Goal: Find contact information: Find contact information

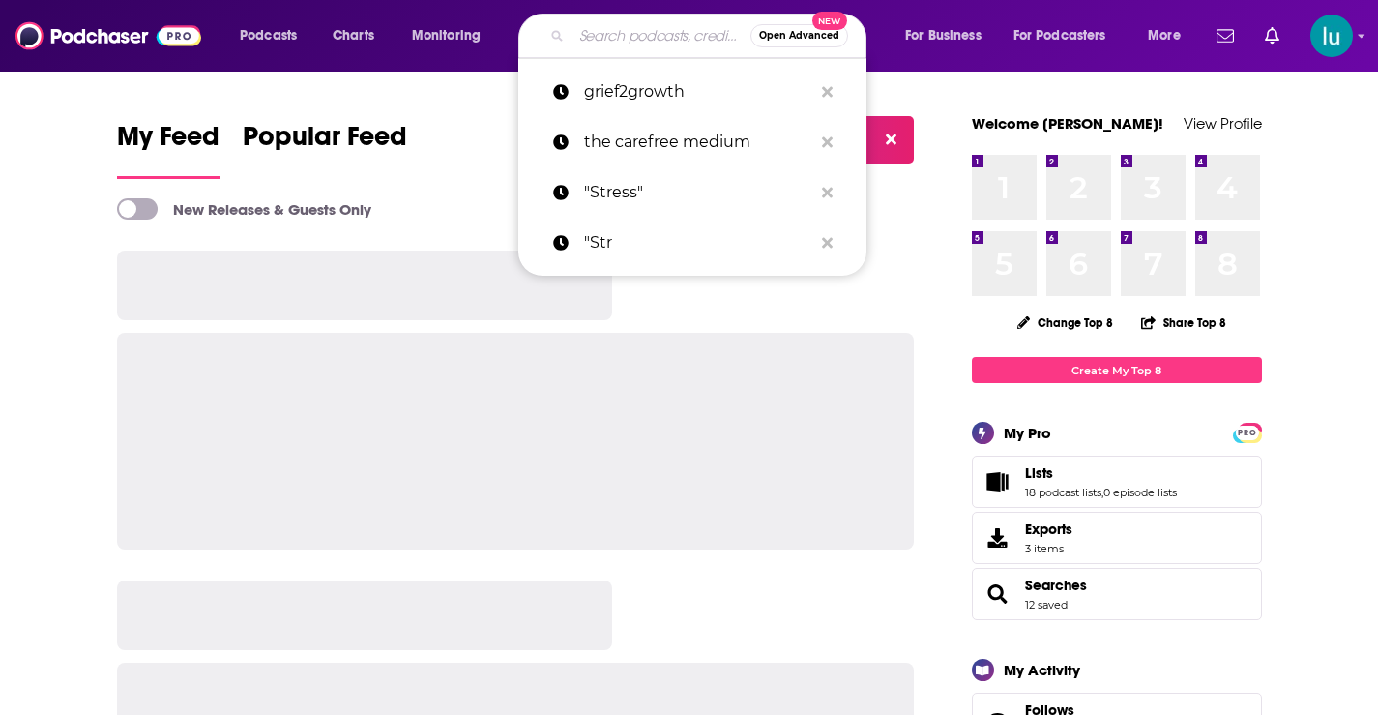
click at [585, 33] on input "Search podcasts, credits, & more..." at bounding box center [660, 35] width 179 height 31
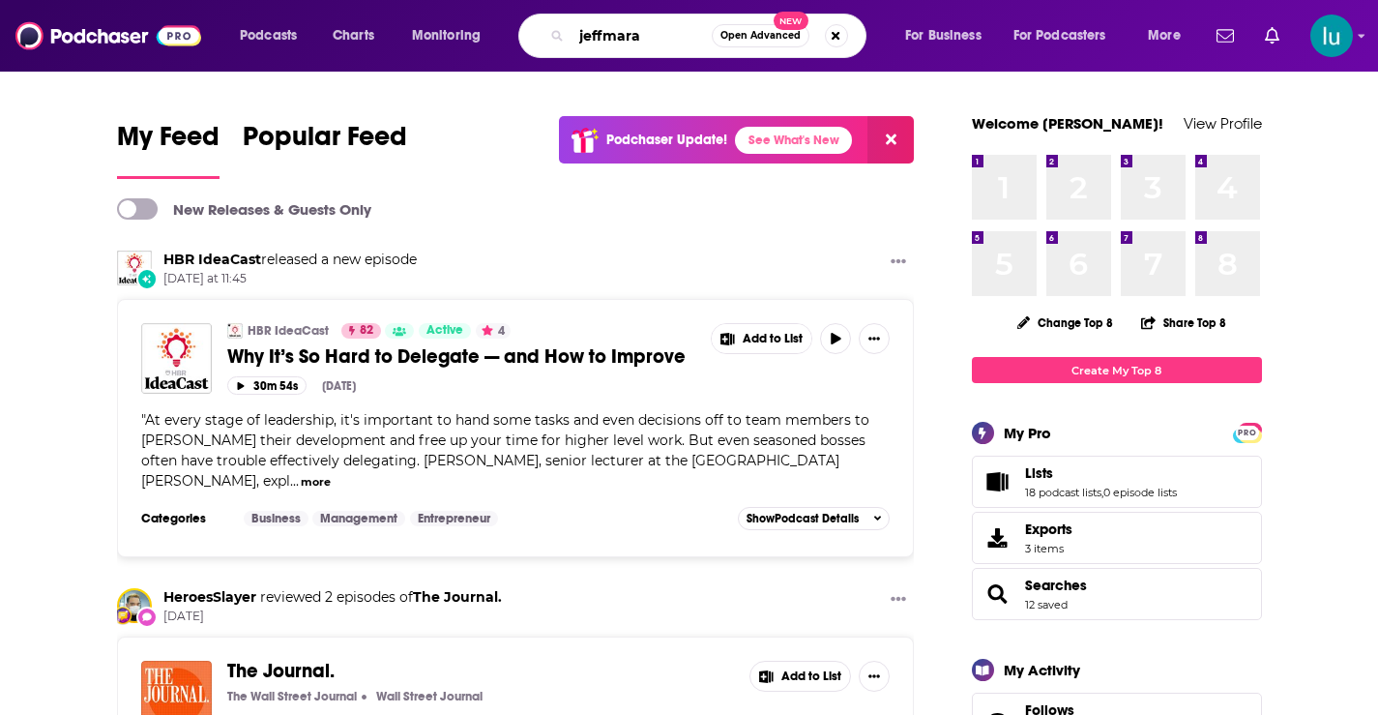
type input "jeffmara"
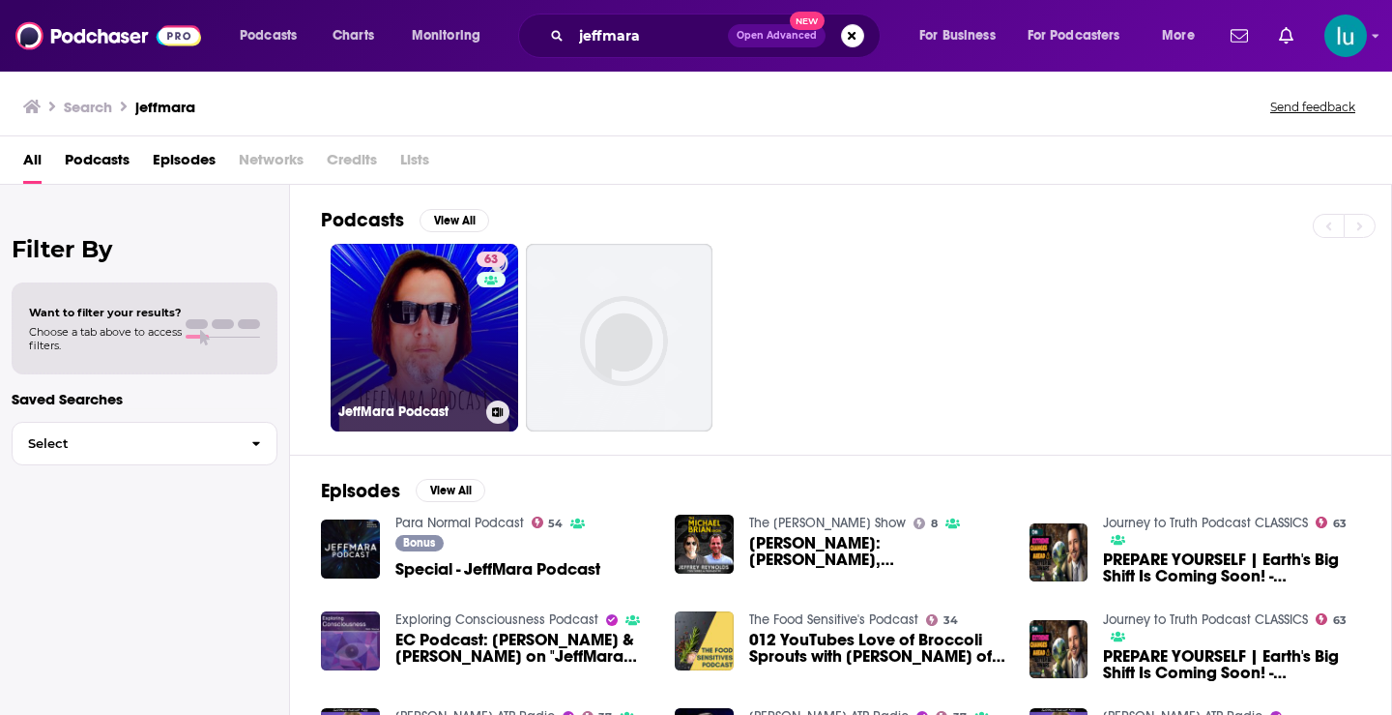
click at [428, 319] on link "63 JeffMara Podcast" at bounding box center [425, 338] width 188 height 188
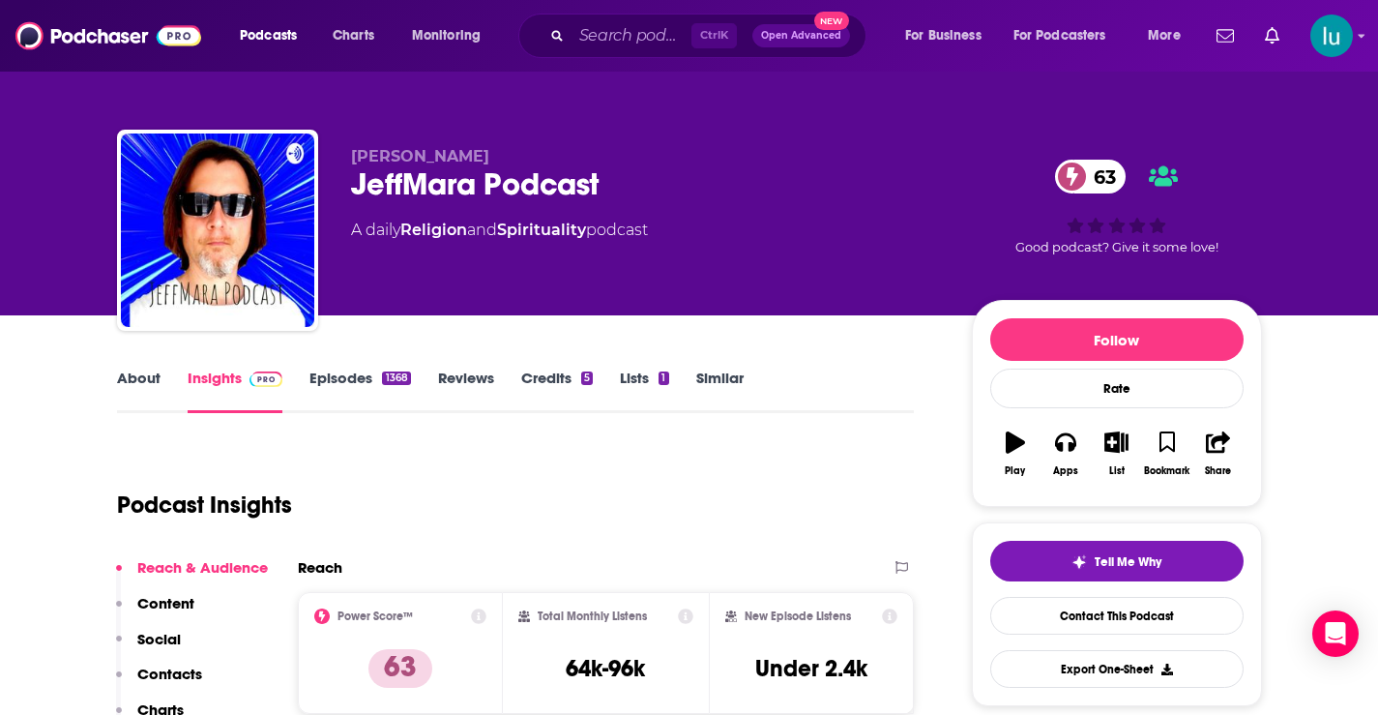
click at [124, 375] on link "About" at bounding box center [139, 390] width 44 height 44
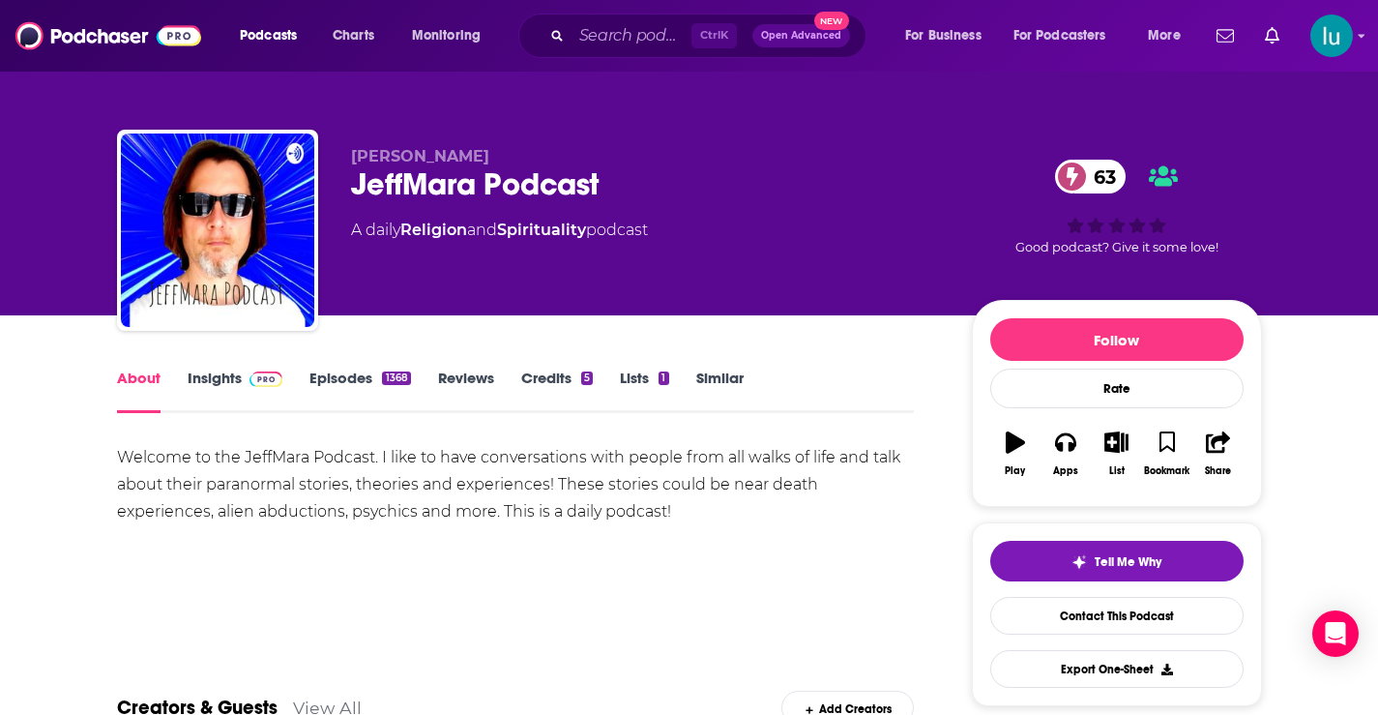
click at [211, 373] on link "Insights" at bounding box center [236, 390] width 96 height 44
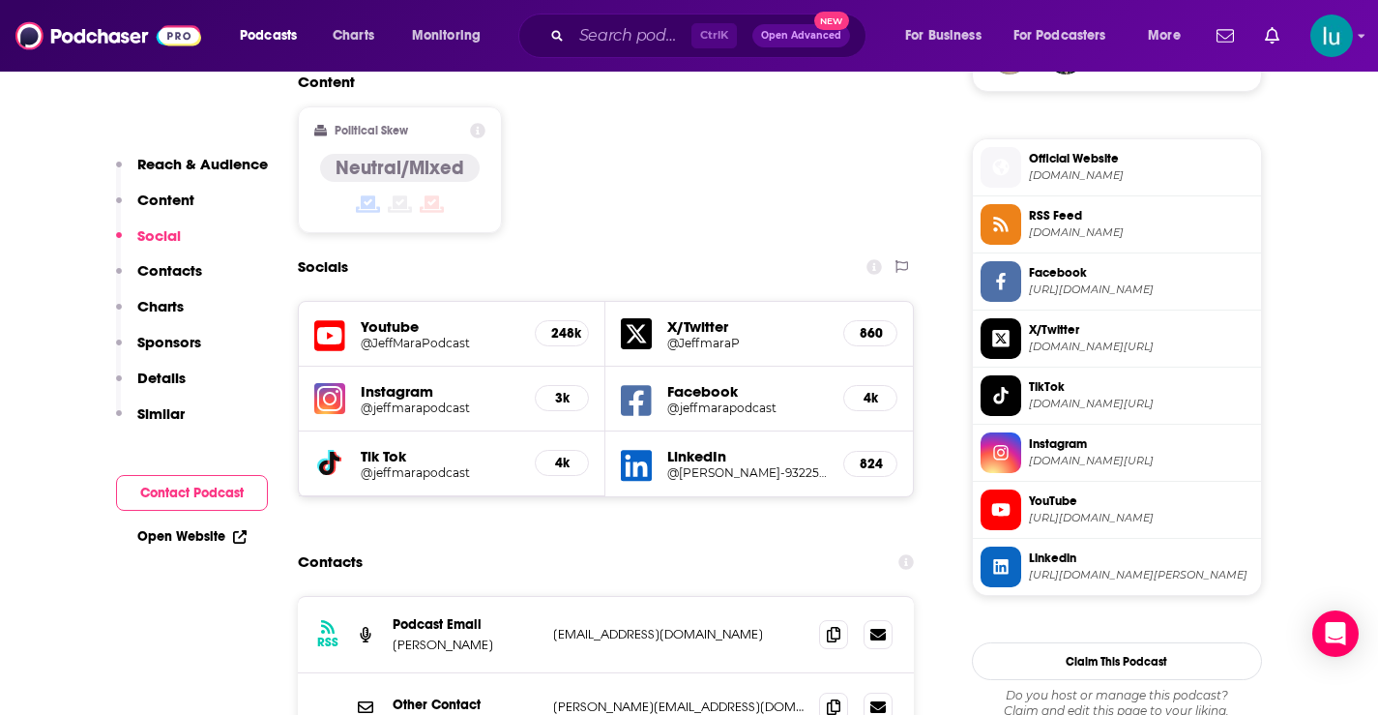
scroll to position [1562, 0]
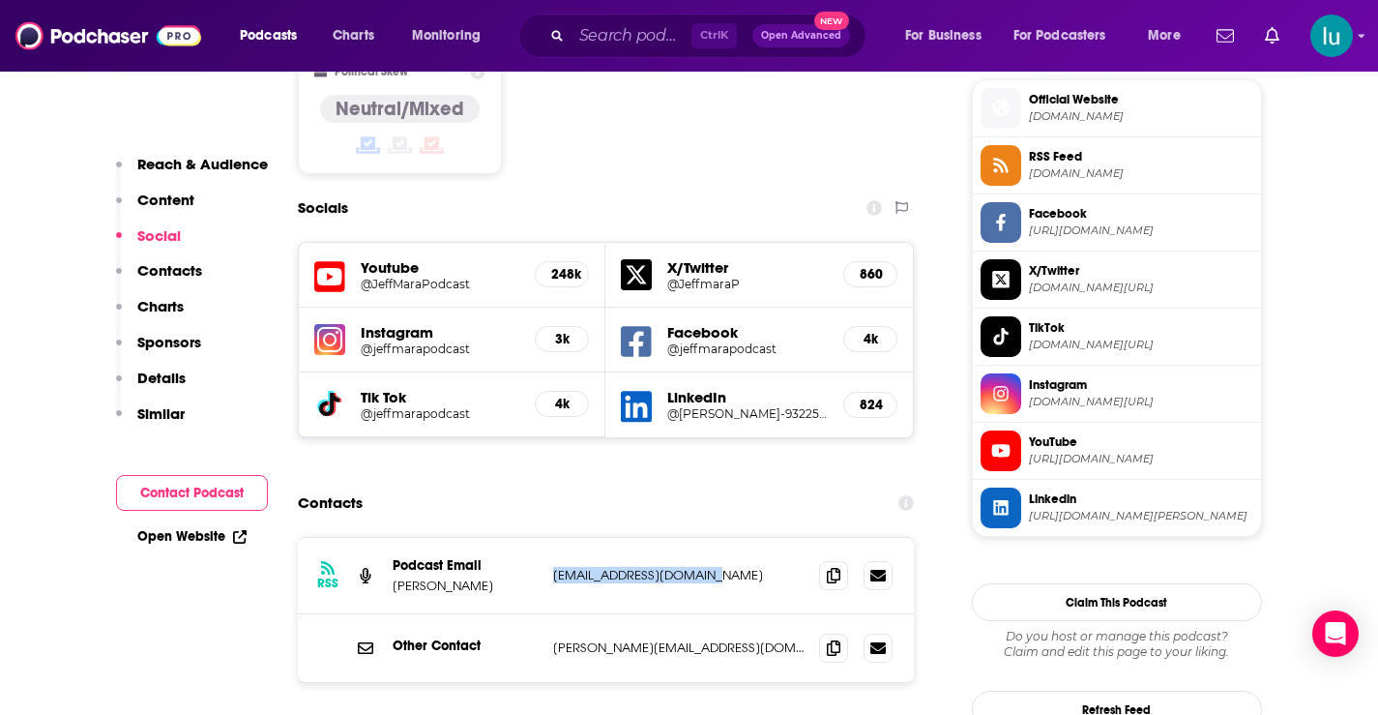
drag, startPoint x: 724, startPoint y: 477, endPoint x: 550, endPoint y: 481, distance: 174.1
click at [550, 538] on div "RSS Podcast Email [PERSON_NAME] [EMAIL_ADDRESS][DOMAIN_NAME] [EMAIL_ADDRESS][DO…" at bounding box center [606, 576] width 617 height 76
copy p "[EMAIL_ADDRESS][DOMAIN_NAME]"
drag, startPoint x: 715, startPoint y: 547, endPoint x: 540, endPoint y: 546, distance: 175.0
click at [539, 614] on div "Other Contact [PERSON_NAME][EMAIL_ADDRESS][DOMAIN_NAME] [PERSON_NAME][EMAIL_ADD…" at bounding box center [606, 648] width 617 height 68
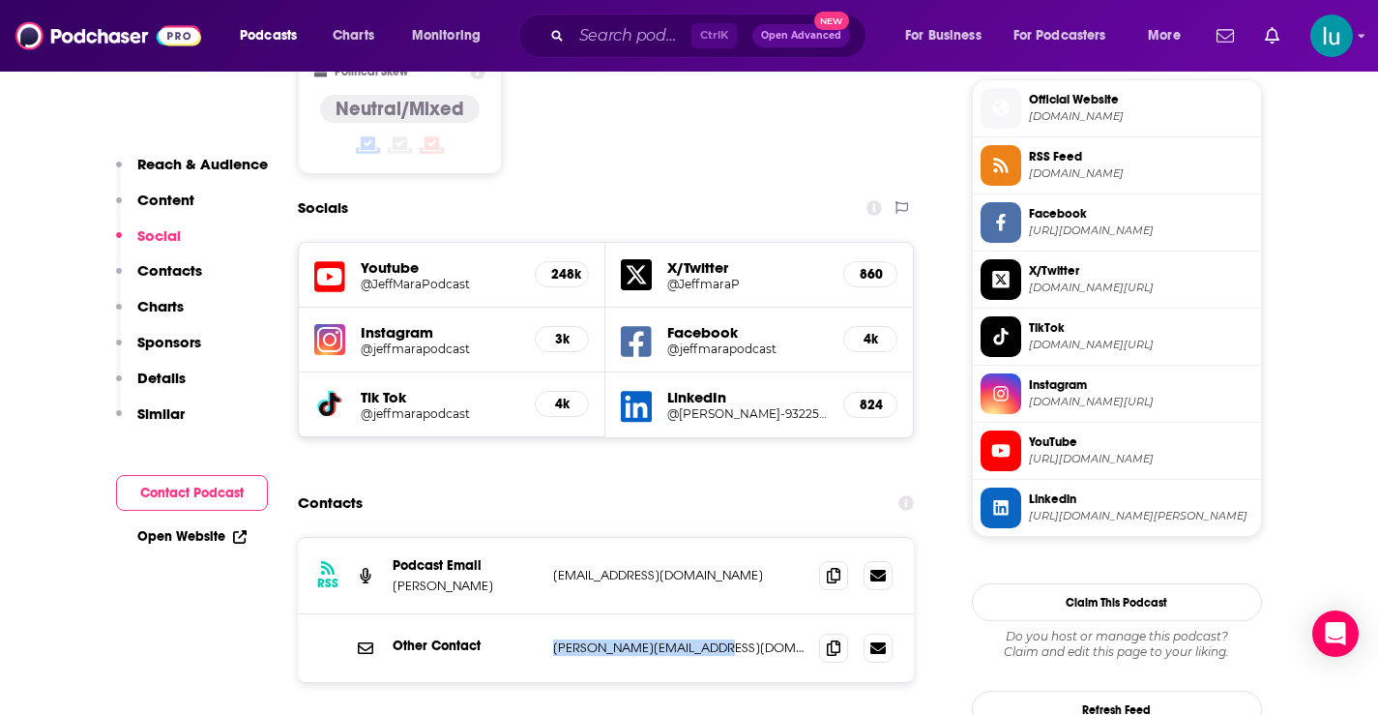
copy div "[PERSON_NAME][EMAIL_ADDRESS][DOMAIN_NAME]"
